Goal: Check status: Check status

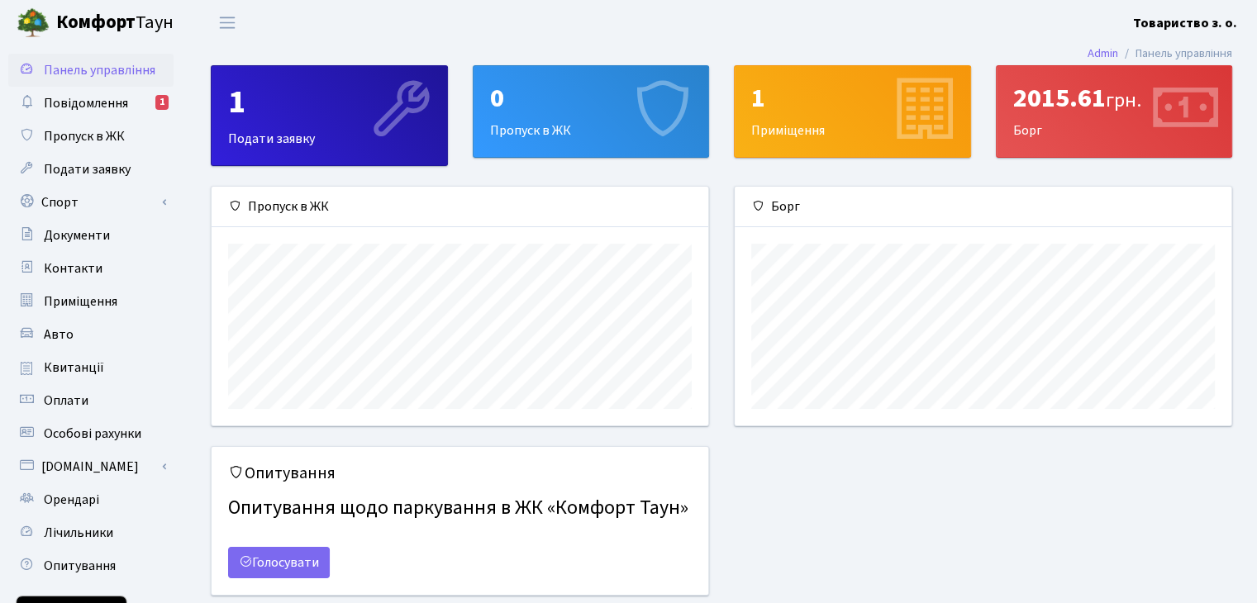
scroll to position [238, 496]
click at [83, 103] on span "Повідомлення" at bounding box center [86, 103] width 84 height 18
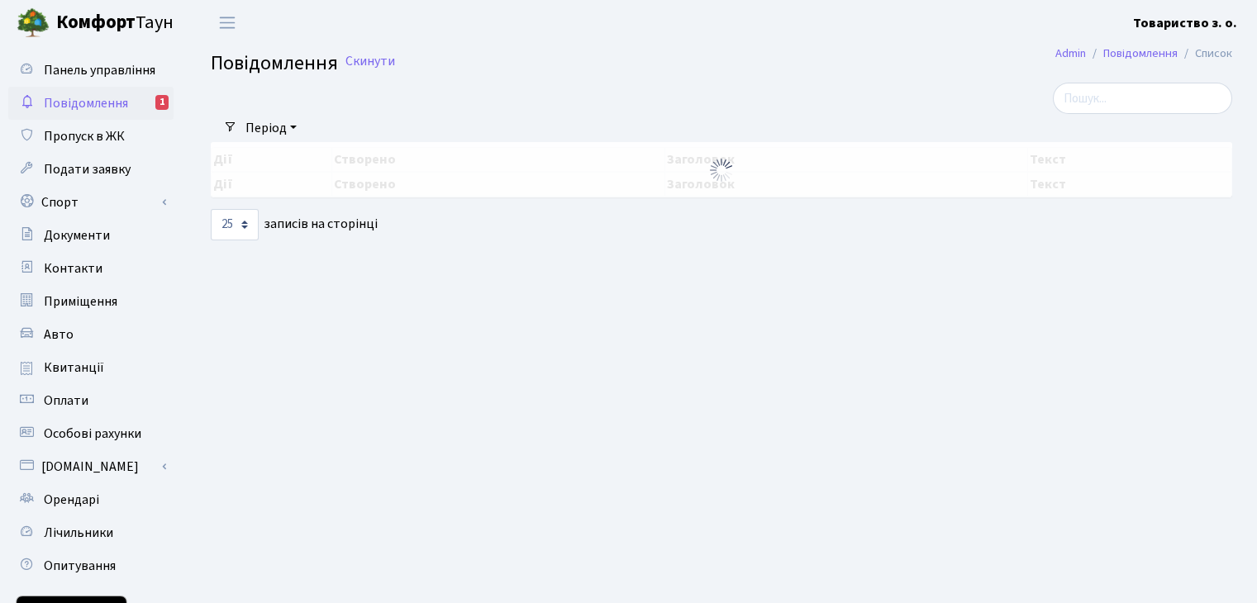
select select "25"
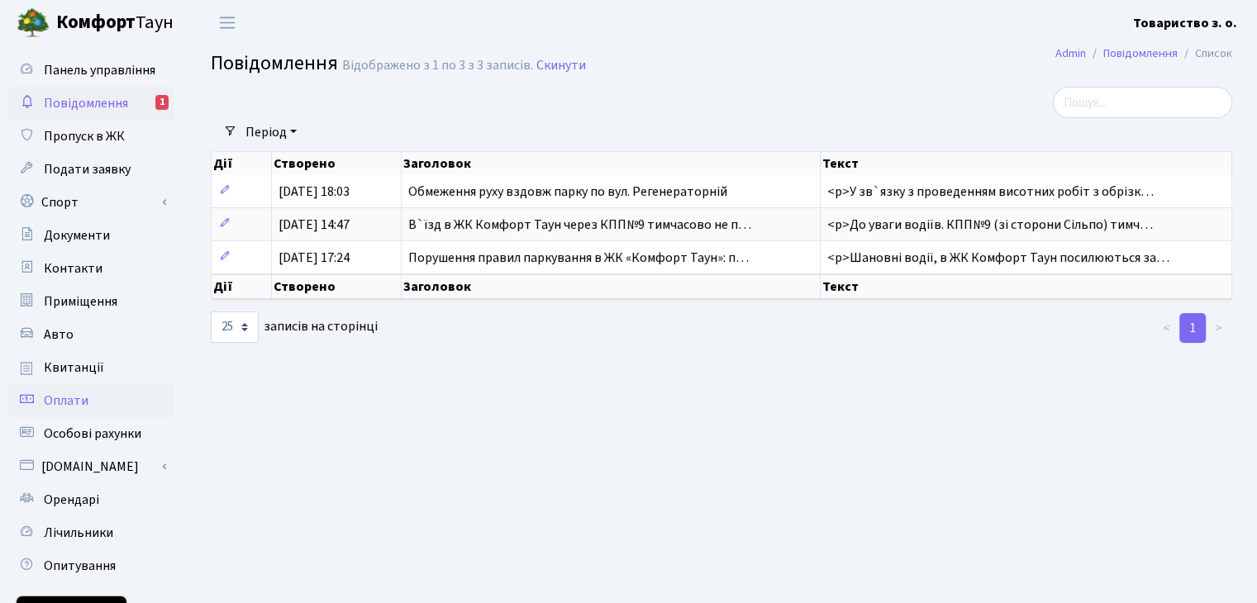
click at [102, 408] on link "Оплати" at bounding box center [90, 400] width 165 height 33
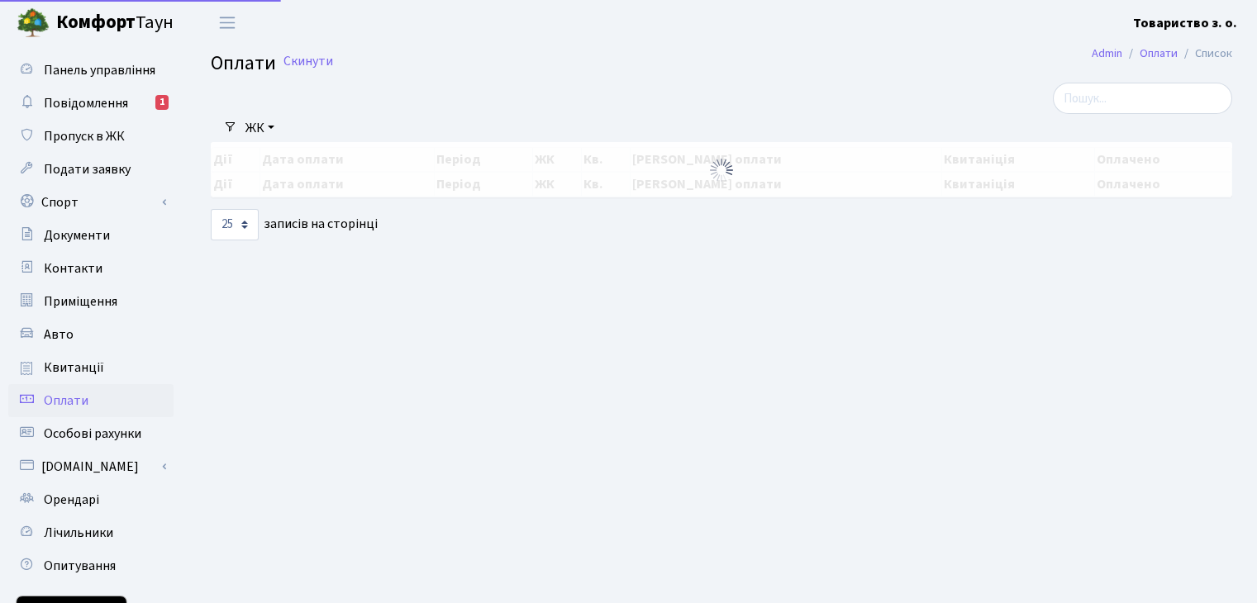
select select "25"
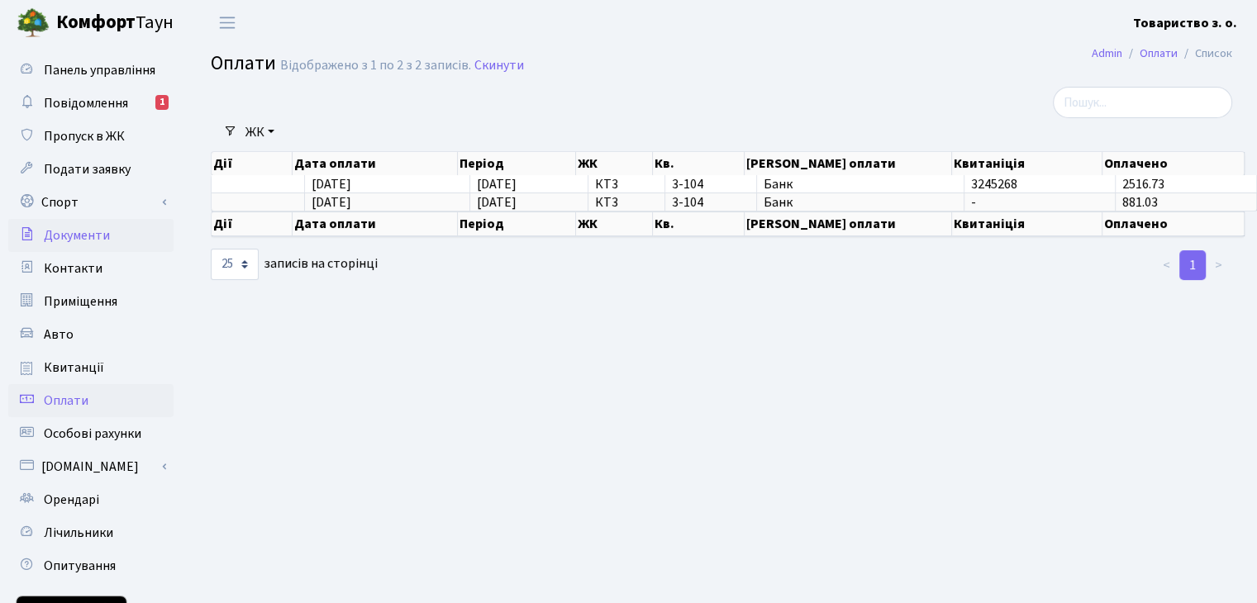
click at [89, 233] on span "Документи" at bounding box center [77, 235] width 66 height 18
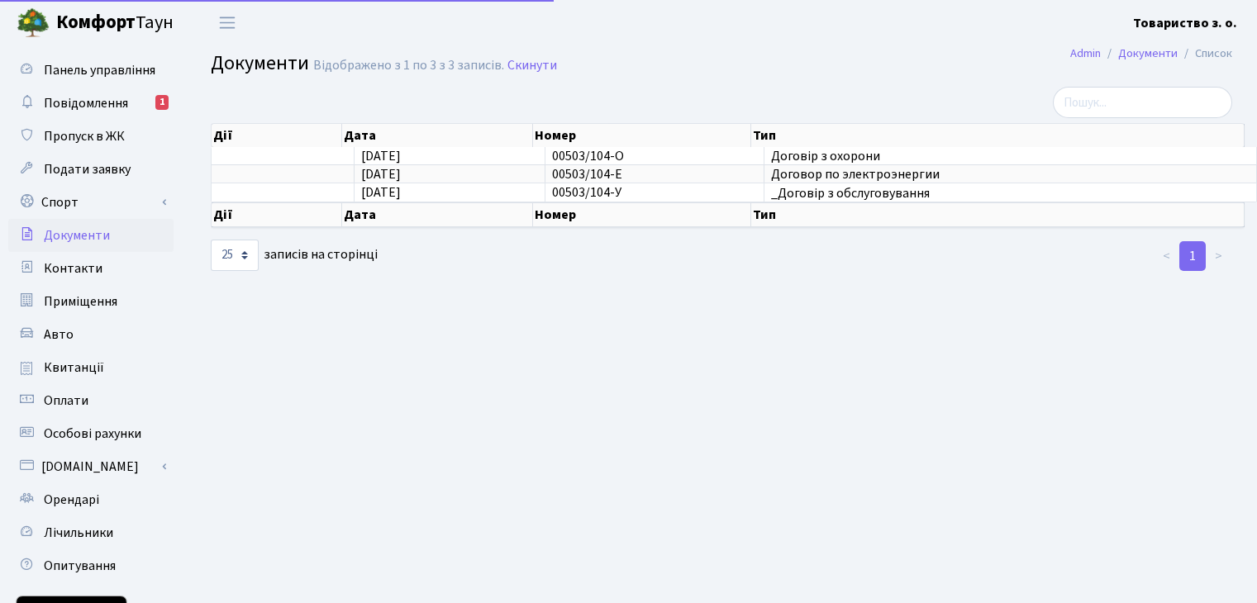
select select "25"
click at [85, 179] on link "Подати заявку" at bounding box center [90, 169] width 165 height 33
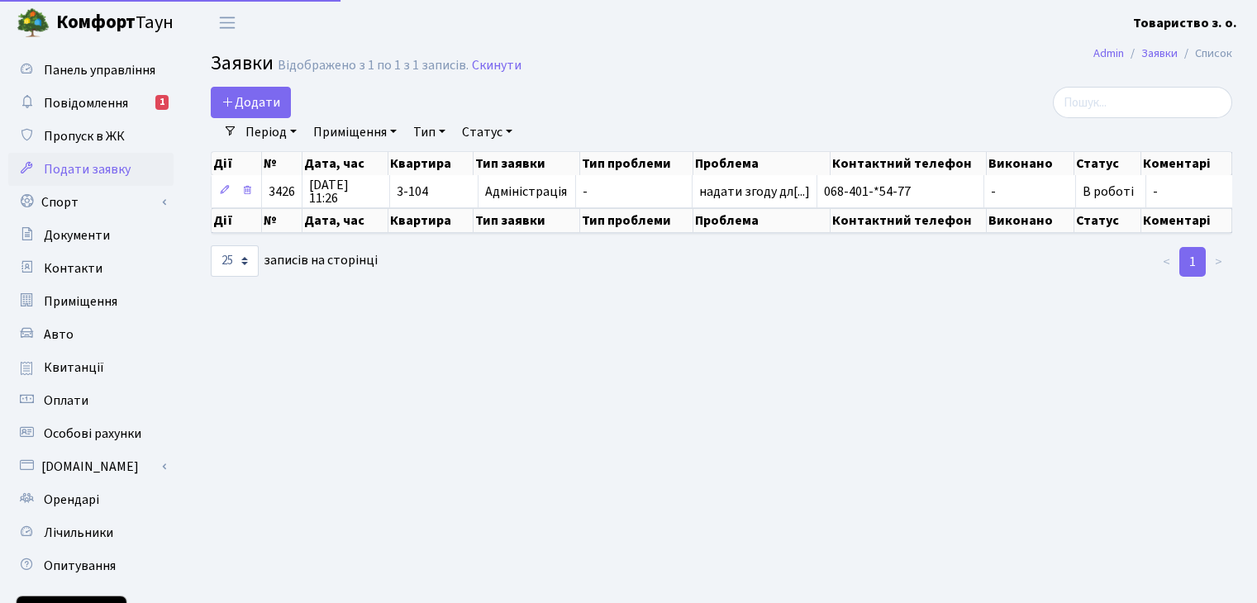
select select "25"
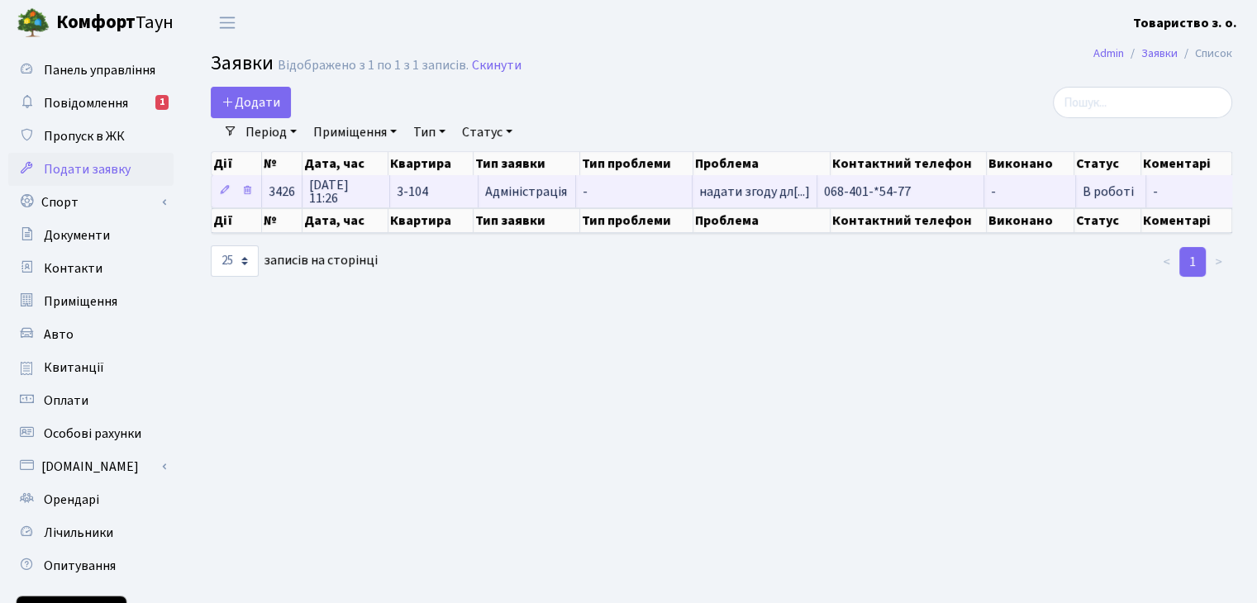
click at [1108, 185] on span "В роботі" at bounding box center [1108, 192] width 51 height 18
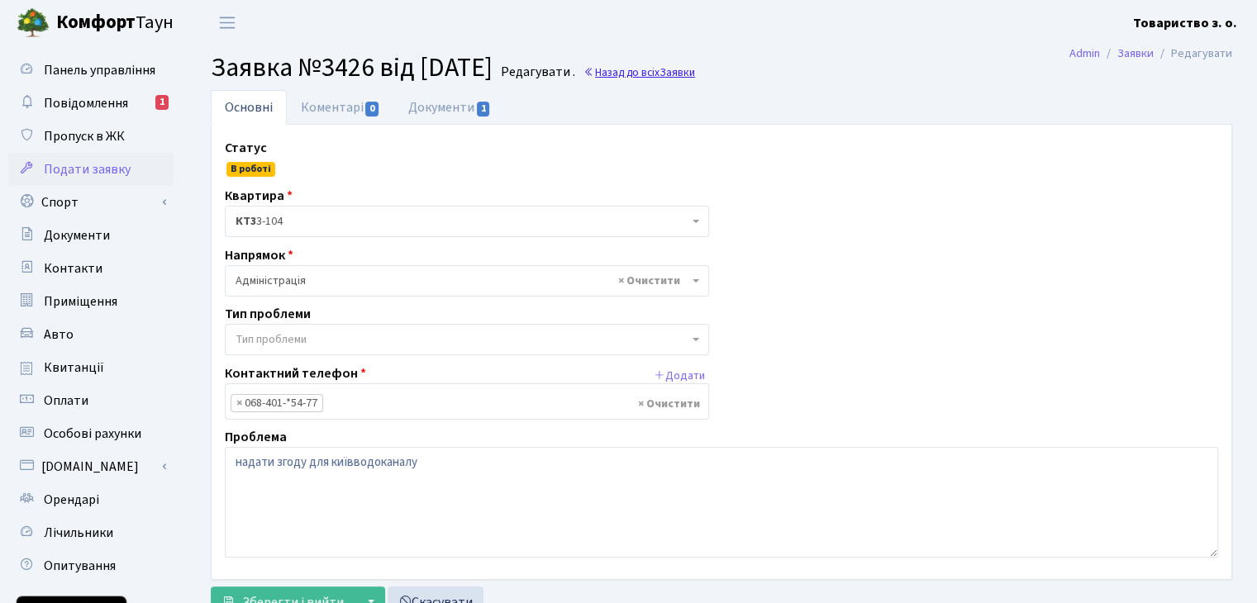
click at [695, 79] on span "Заявки" at bounding box center [678, 72] width 36 height 16
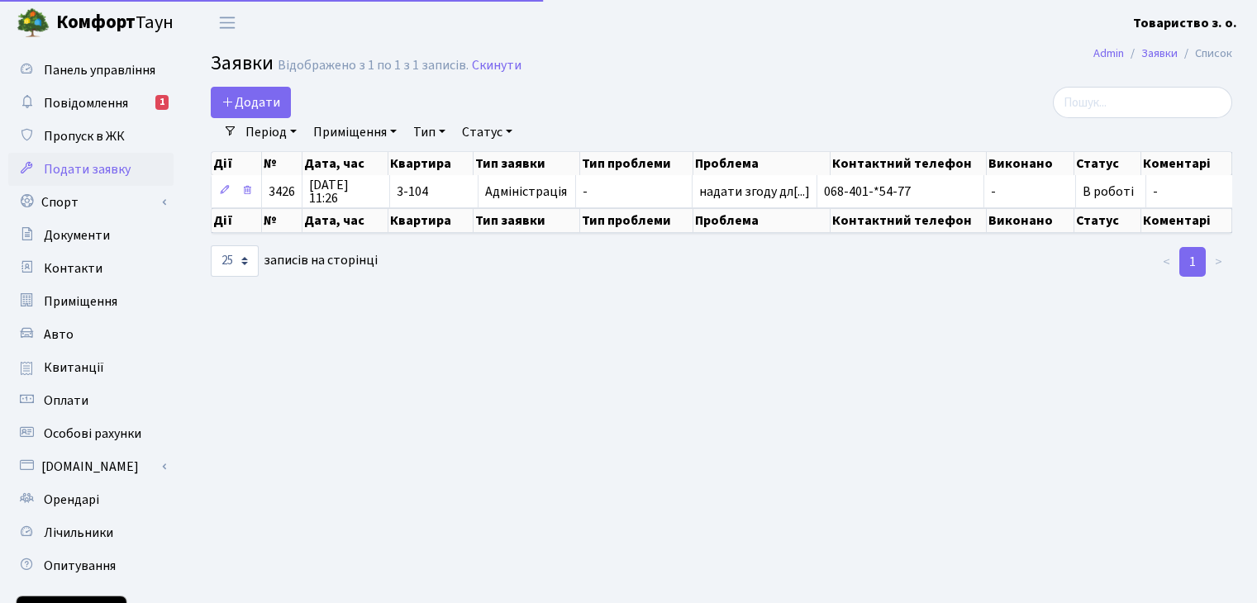
select select "25"
